Goal: Information Seeking & Learning: Learn about a topic

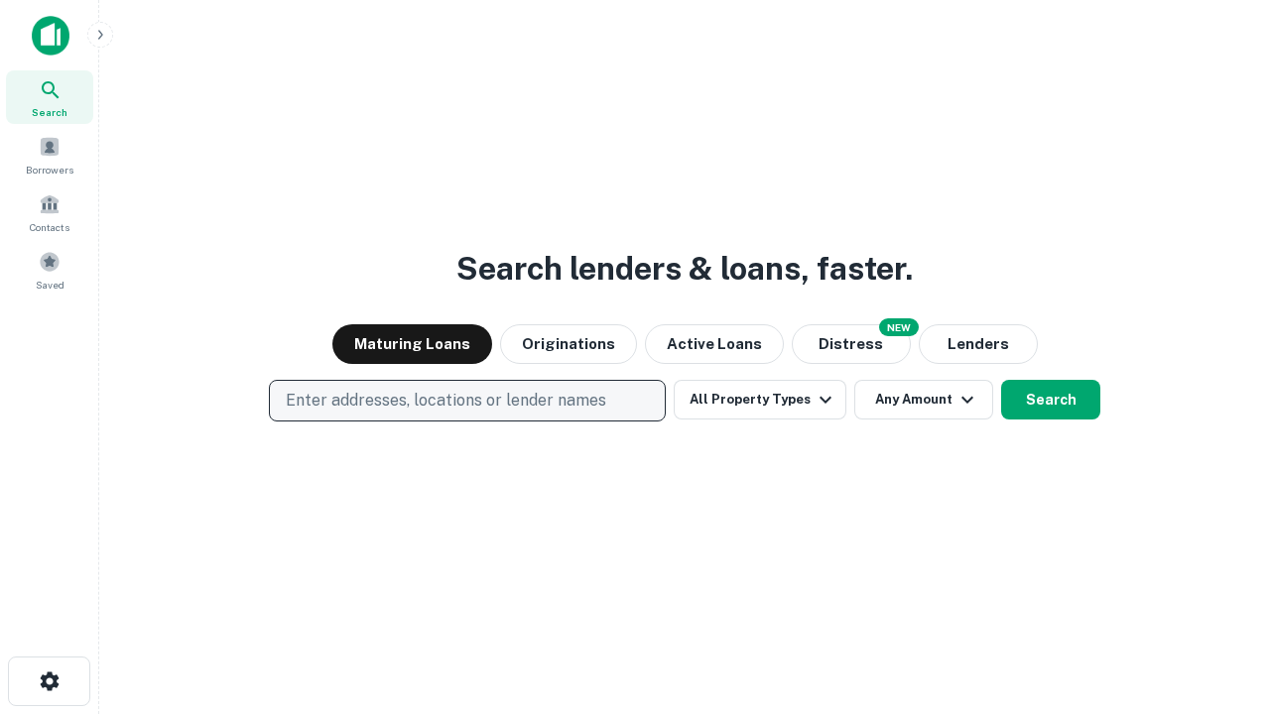
click at [466, 401] on p "Enter addresses, locations or lender names" at bounding box center [446, 401] width 321 height 24
type input "**********"
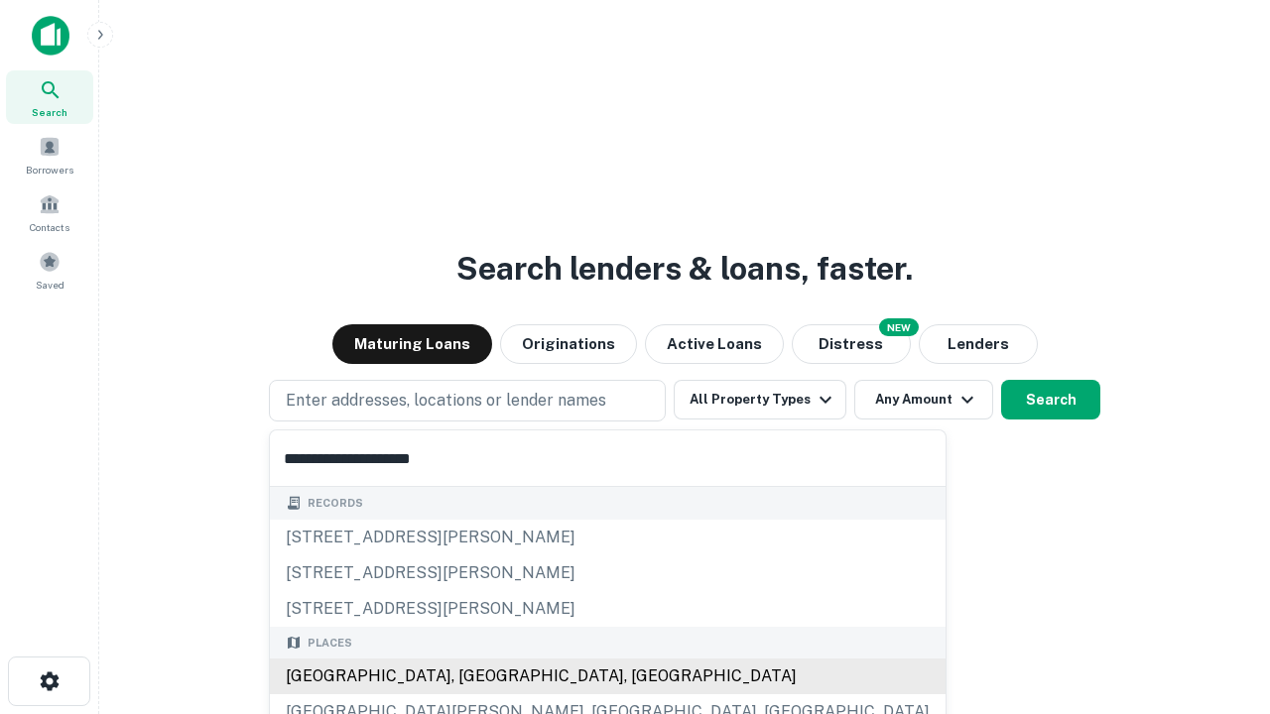
click at [474, 677] on div "[GEOGRAPHIC_DATA], [GEOGRAPHIC_DATA], [GEOGRAPHIC_DATA]" at bounding box center [608, 677] width 676 height 36
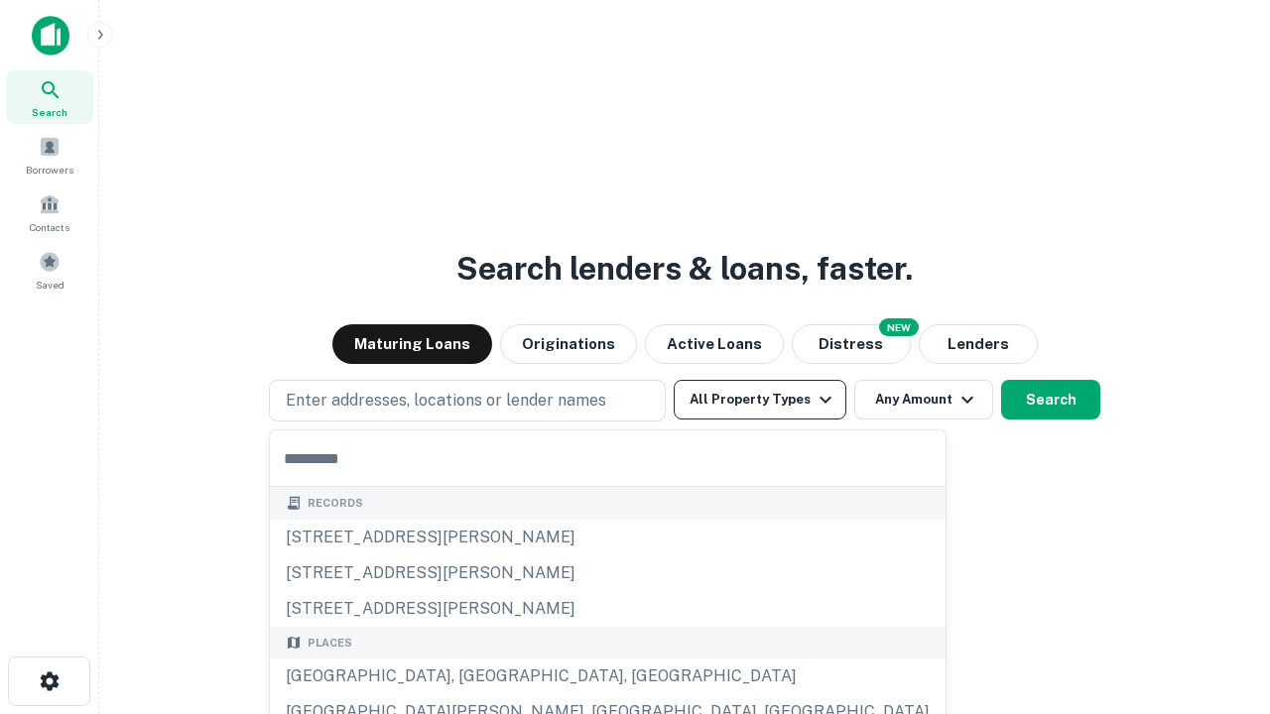
click at [760, 400] on button "All Property Types" at bounding box center [760, 400] width 173 height 40
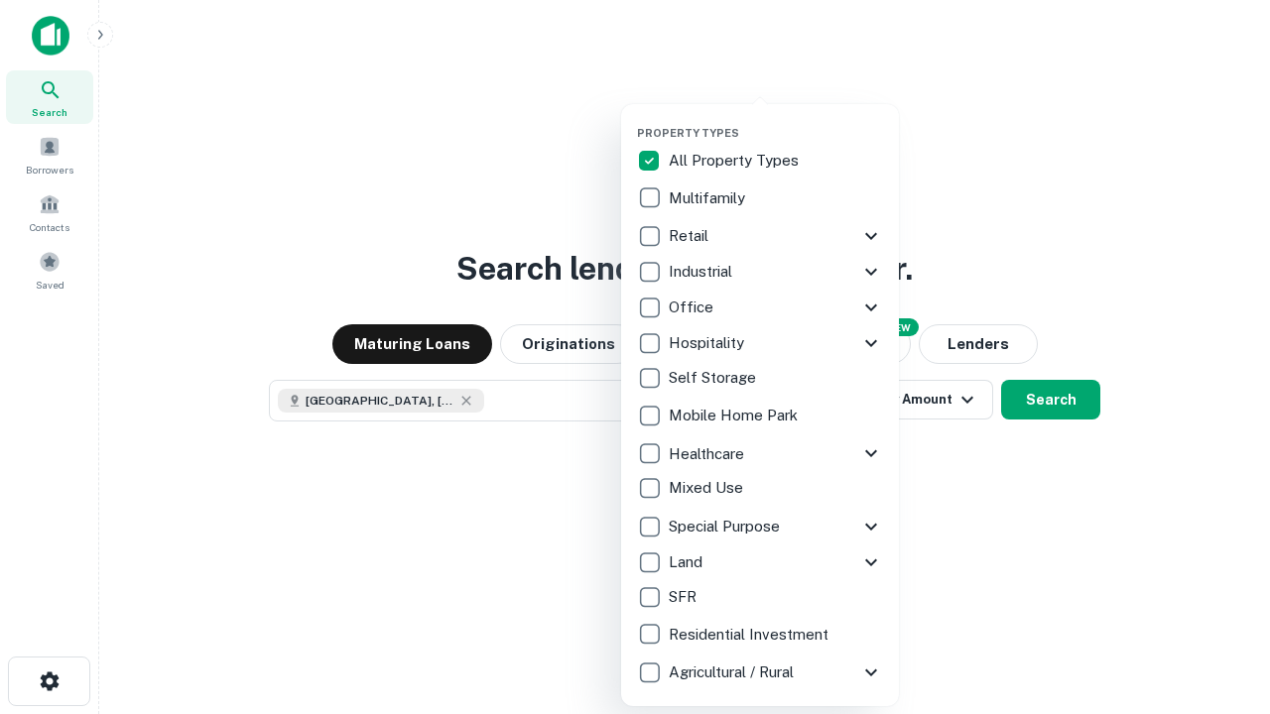
click at [776, 120] on button "button" at bounding box center [776, 120] width 278 height 1
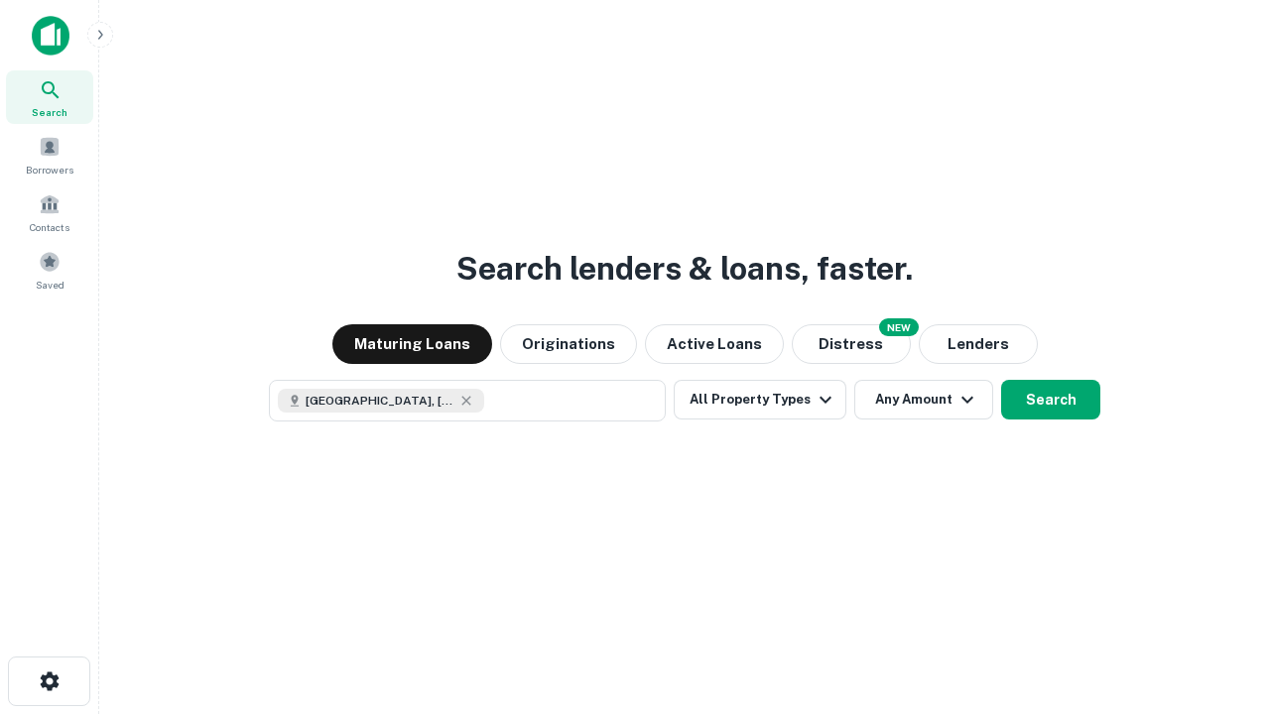
scroll to position [32, 0]
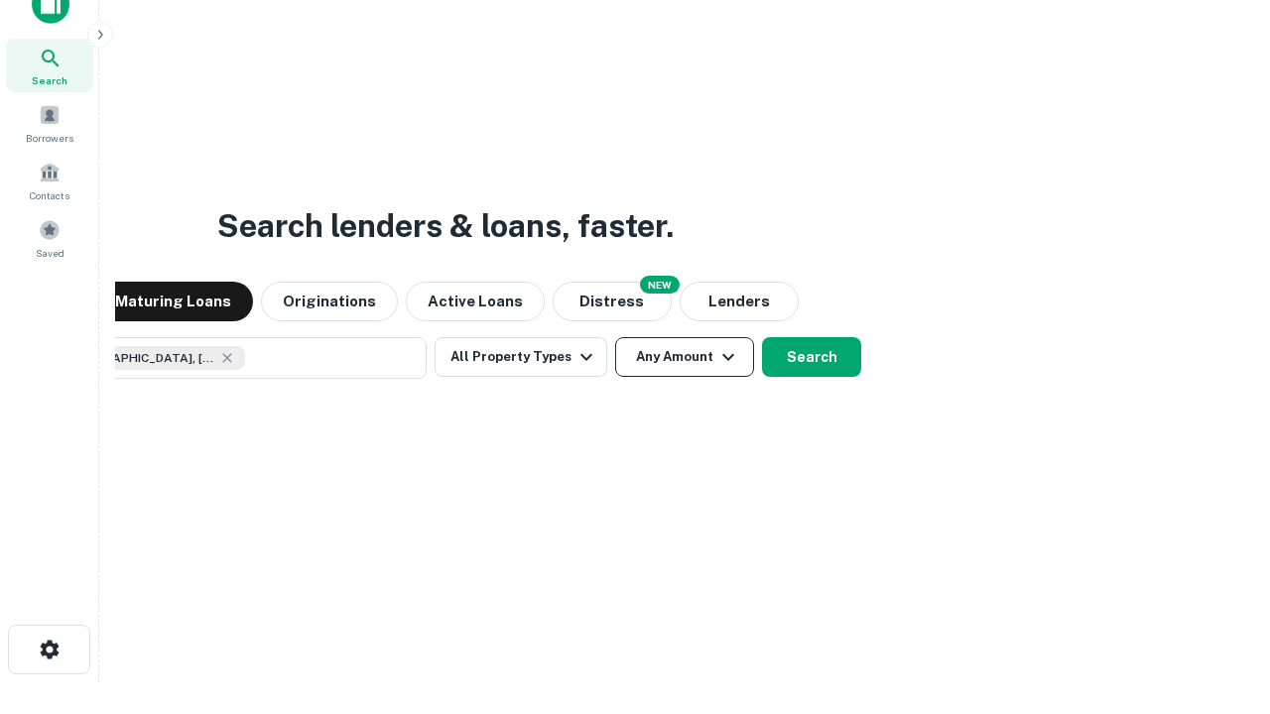
click at [615, 337] on button "Any Amount" at bounding box center [684, 357] width 139 height 40
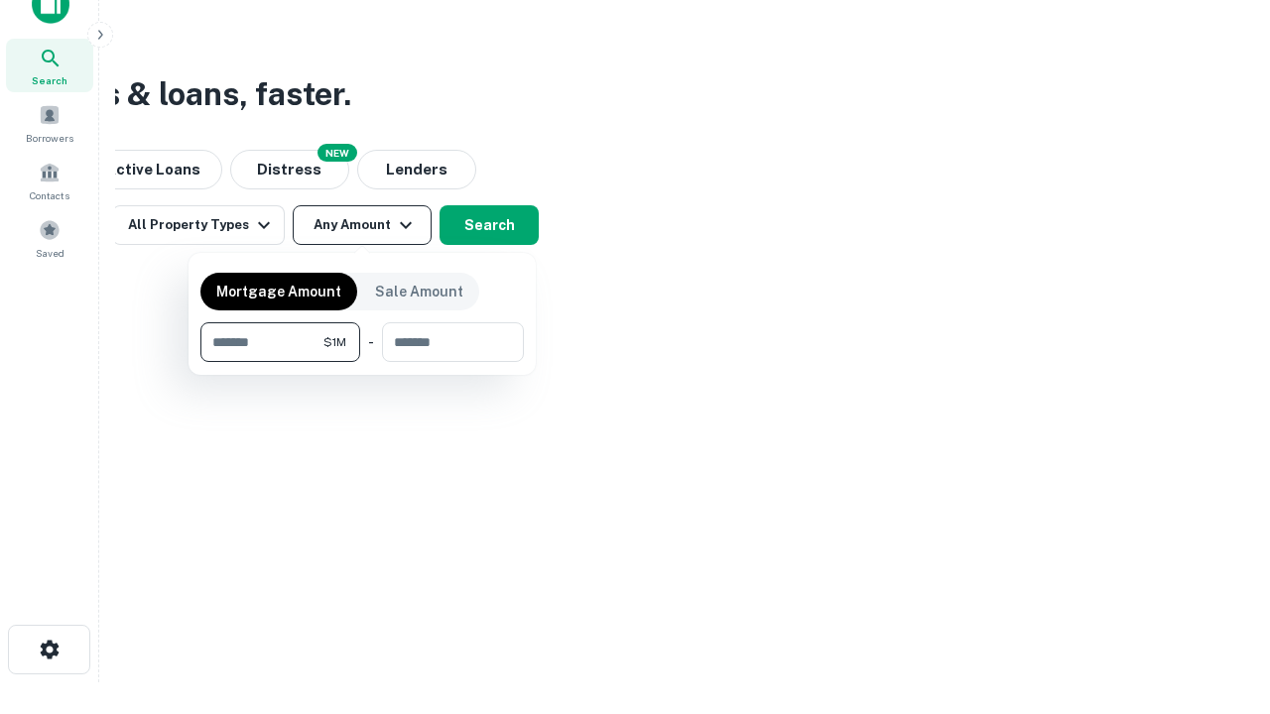
type input "*******"
click at [362, 362] on button "button" at bounding box center [361, 362] width 323 height 1
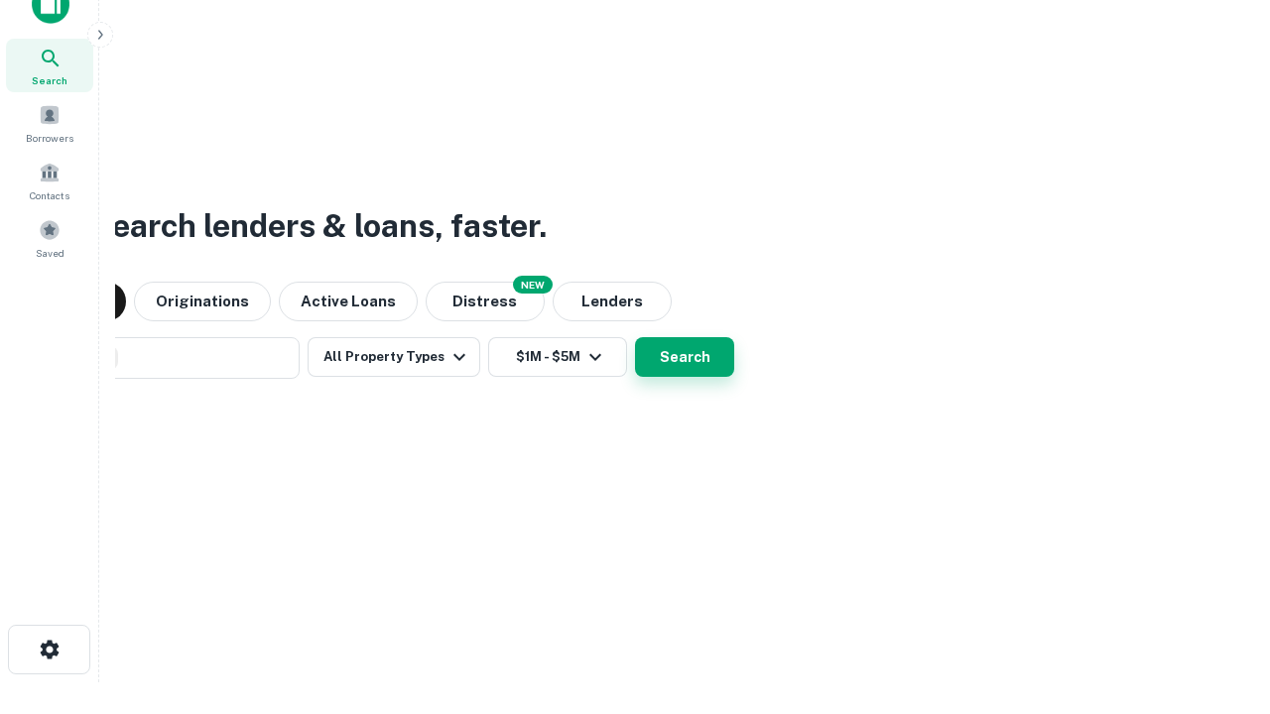
click at [635, 337] on button "Search" at bounding box center [684, 357] width 99 height 40
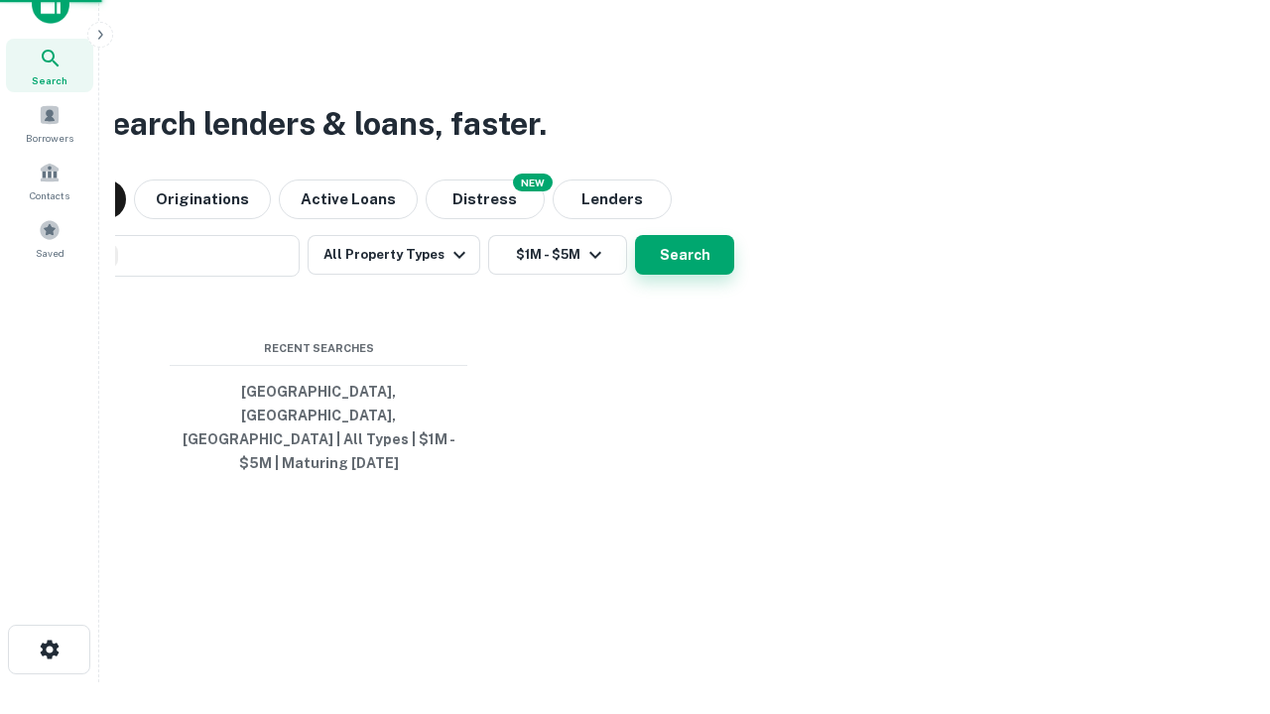
scroll to position [64, 562]
